Goal: Information Seeking & Learning: Learn about a topic

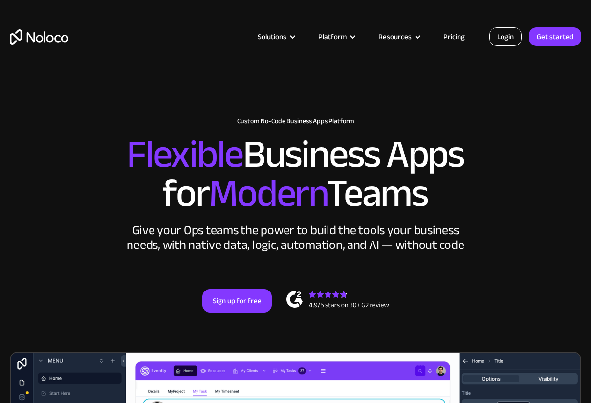
click at [508, 34] on link "Login" at bounding box center [505, 36] width 32 height 19
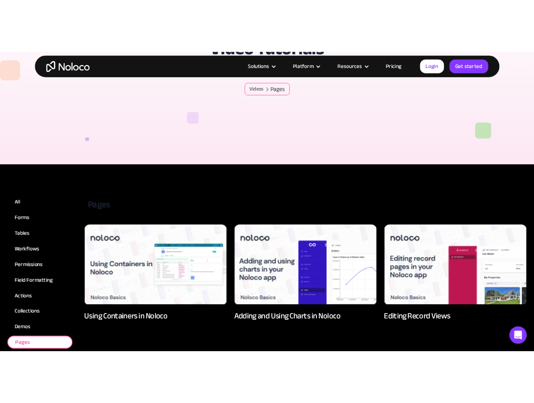
scroll to position [196, 0]
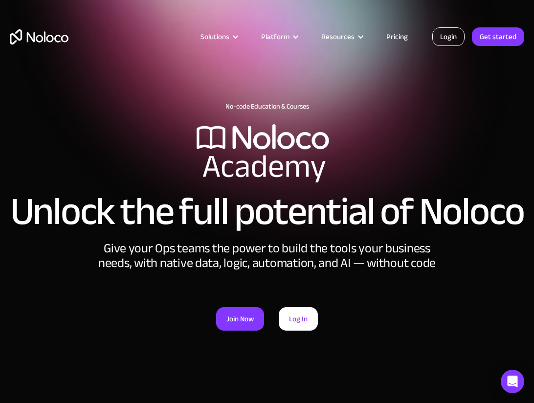
click at [445, 37] on link "Login" at bounding box center [448, 36] width 32 height 19
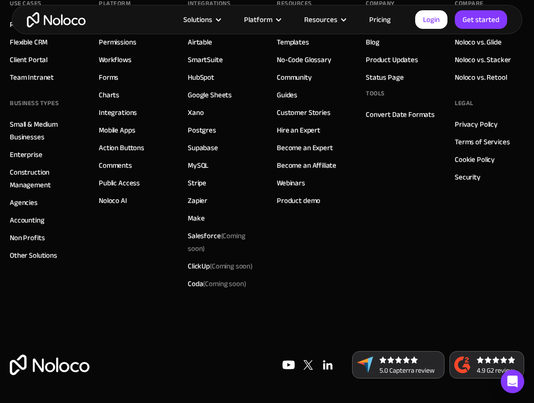
scroll to position [2139, 0]
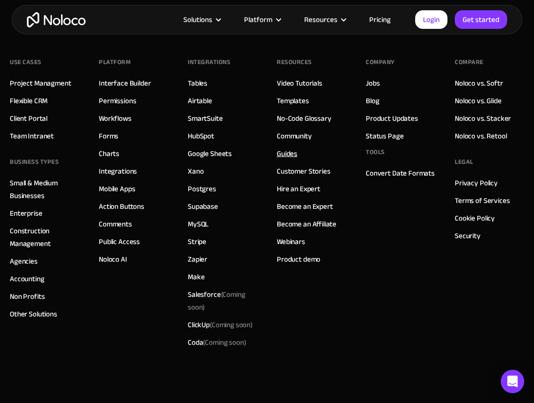
click at [289, 160] on link "Guides" at bounding box center [287, 153] width 21 height 13
click at [304, 89] on link "Video Tutorials" at bounding box center [299, 83] width 45 height 13
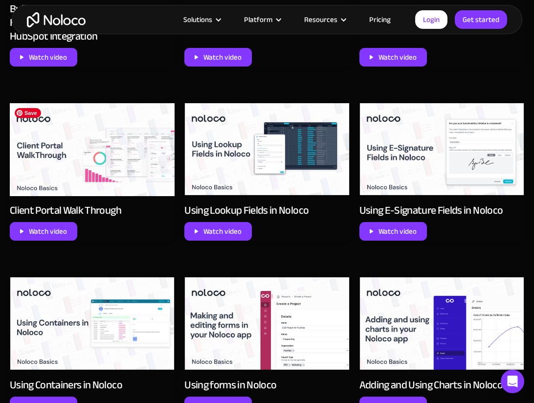
scroll to position [782, 0]
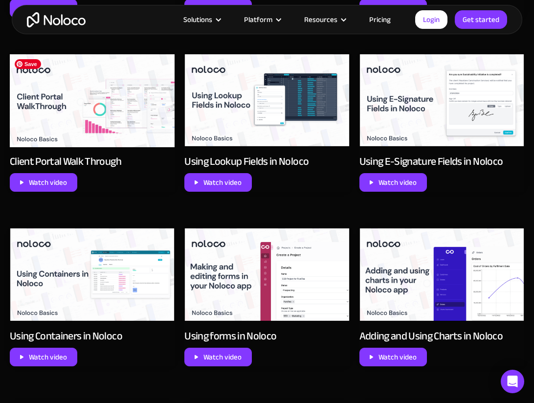
click at [153, 115] on img at bounding box center [92, 100] width 165 height 93
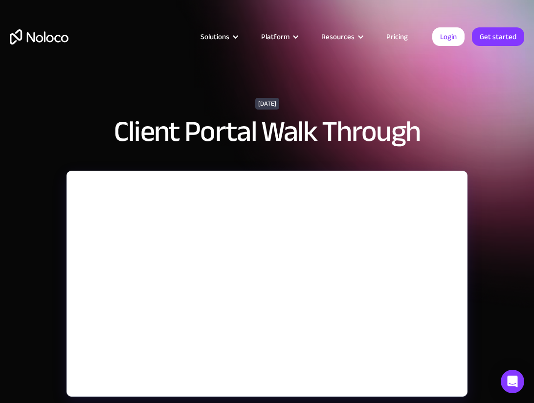
scroll to position [98, 0]
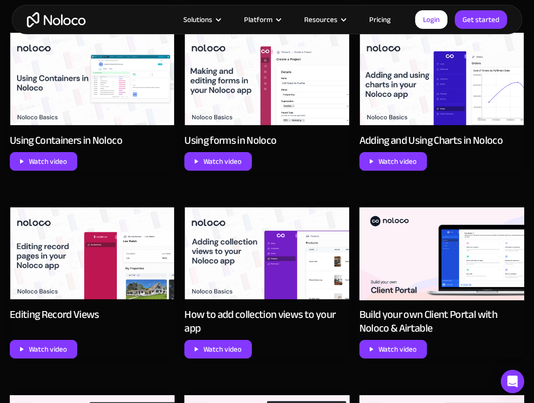
scroll to position [1027, 0]
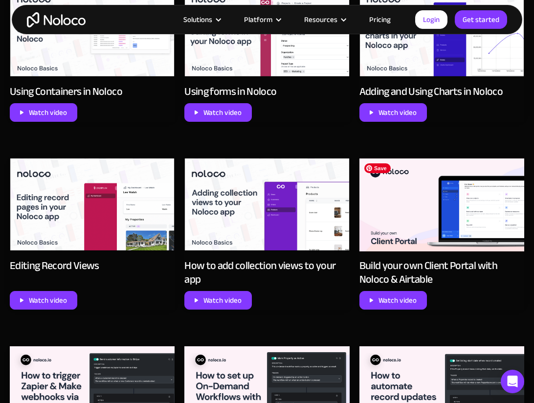
click at [395, 223] on img at bounding box center [441, 204] width 165 height 93
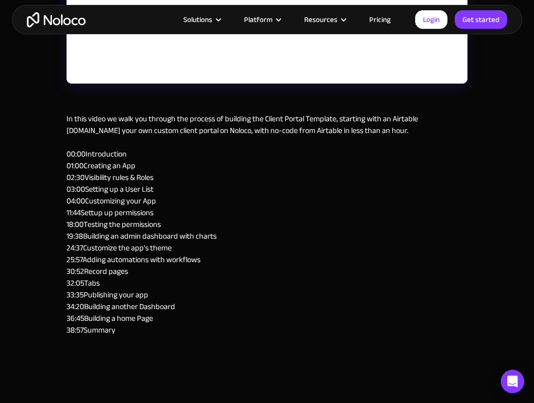
scroll to position [391, 0]
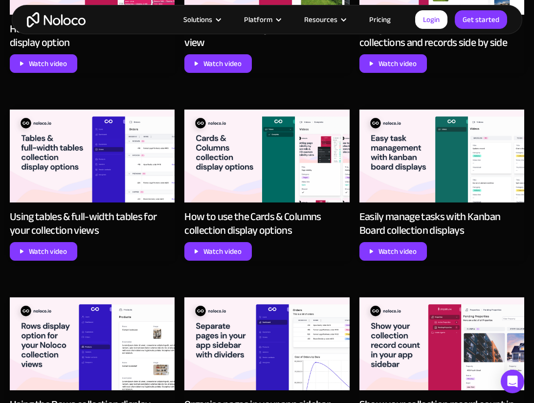
scroll to position [2640, 0]
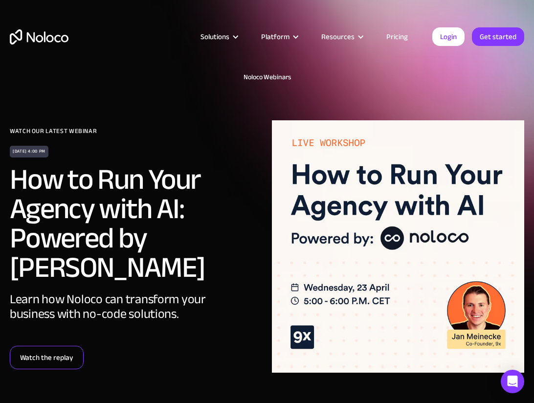
click at [56, 346] on link "Watch the replay" at bounding box center [47, 357] width 74 height 23
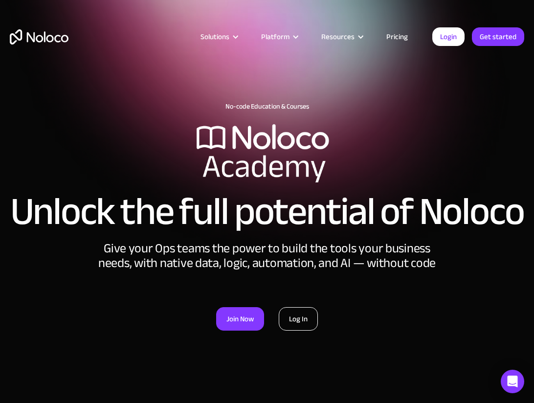
click at [288, 331] on link "Log In" at bounding box center [298, 318] width 39 height 23
